Goal: Task Accomplishment & Management: Complete application form

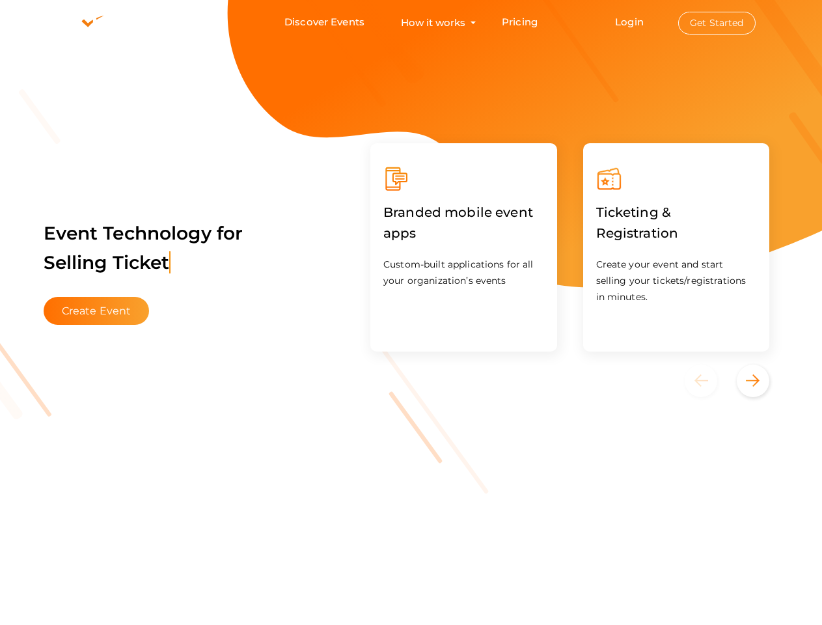
click at [411, 312] on div "Branded mobile event apps Custom-built applications for all your organization’s…" at bounding box center [463, 247] width 187 height 208
click at [90, 23] on use at bounding box center [89, 23] width 77 height 19
click at [630, 21] on link "Login" at bounding box center [629, 22] width 29 height 12
click at [717, 23] on button "Get Started" at bounding box center [716, 23] width 77 height 23
click at [96, 310] on button "Create Event" at bounding box center [97, 311] width 106 height 28
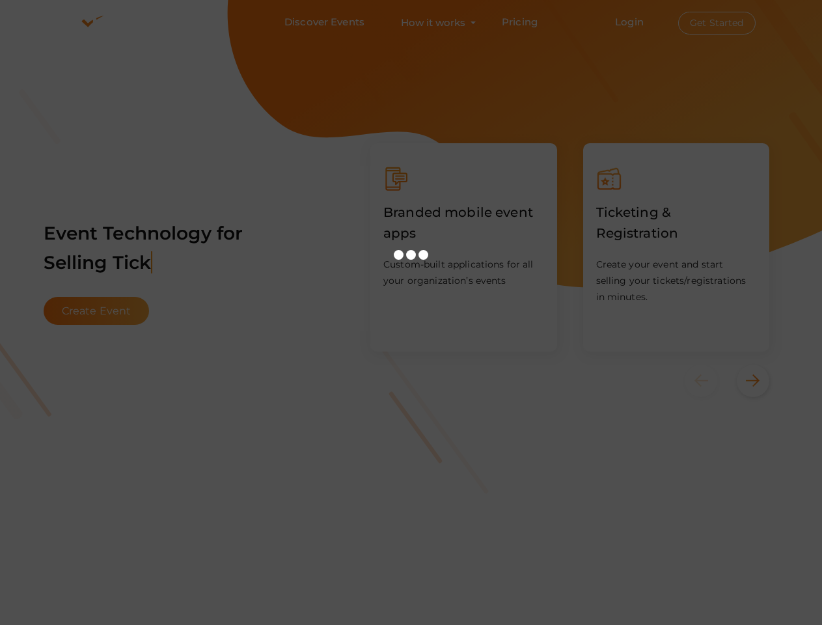
click at [570, 247] on div "Ticketing & Registration Create your event and start selling your tickets/regis…" at bounding box center [676, 247] width 213 height 234
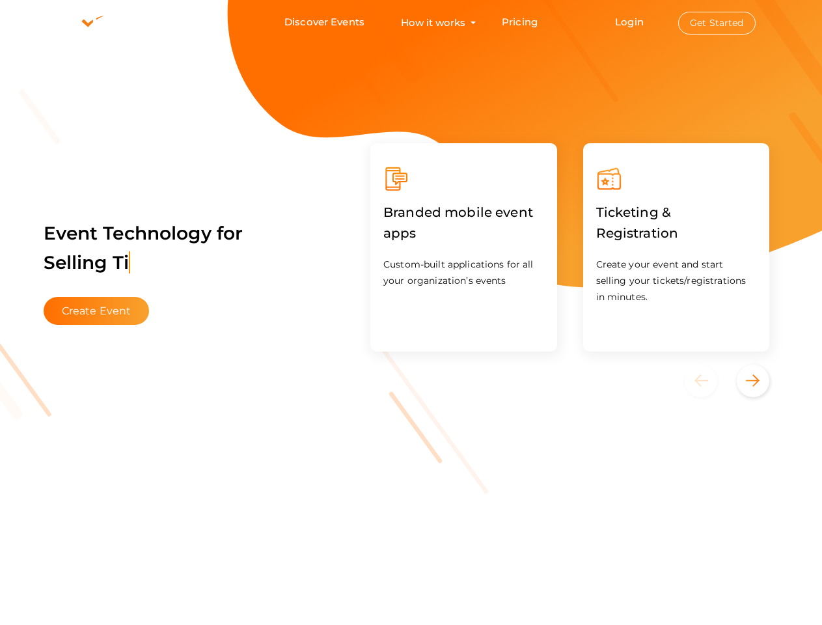
click at [709, 381] on div "Previous" at bounding box center [701, 380] width 33 height 33
click at [753, 381] on icon "Next" at bounding box center [753, 380] width 14 height 12
